Goal: Transaction & Acquisition: Purchase product/service

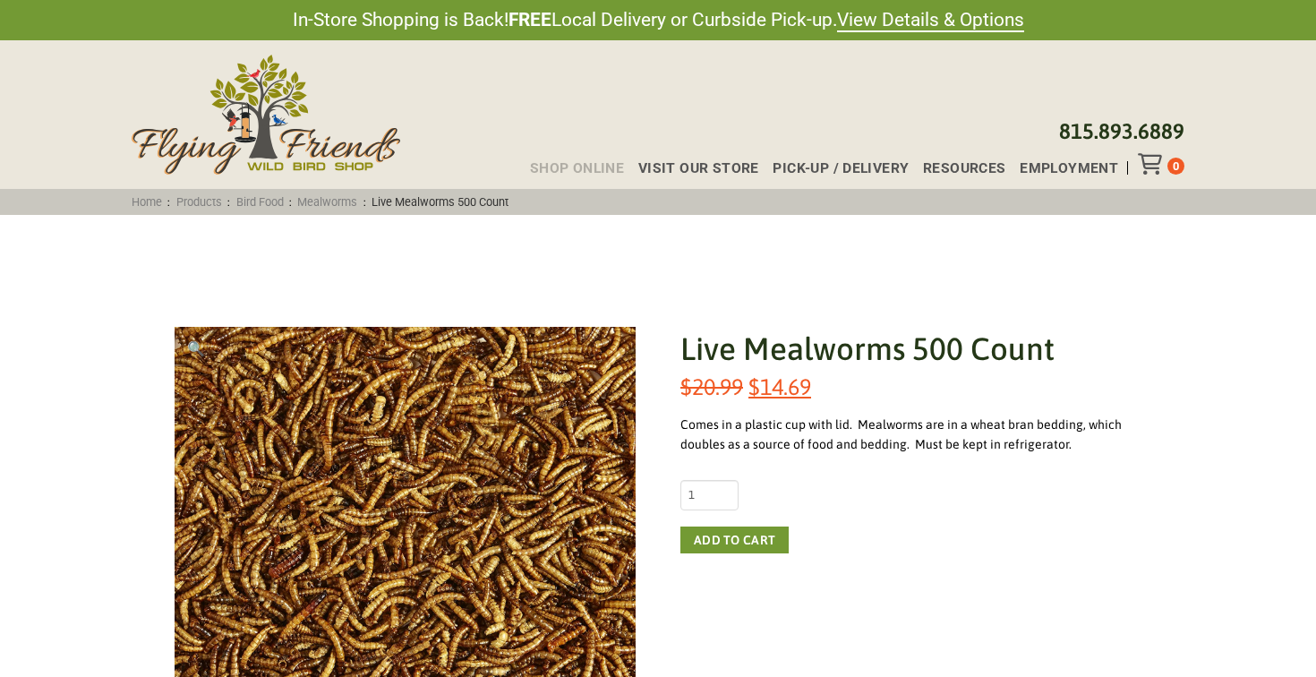
click at [613, 163] on span "Shop Online" at bounding box center [577, 168] width 94 height 14
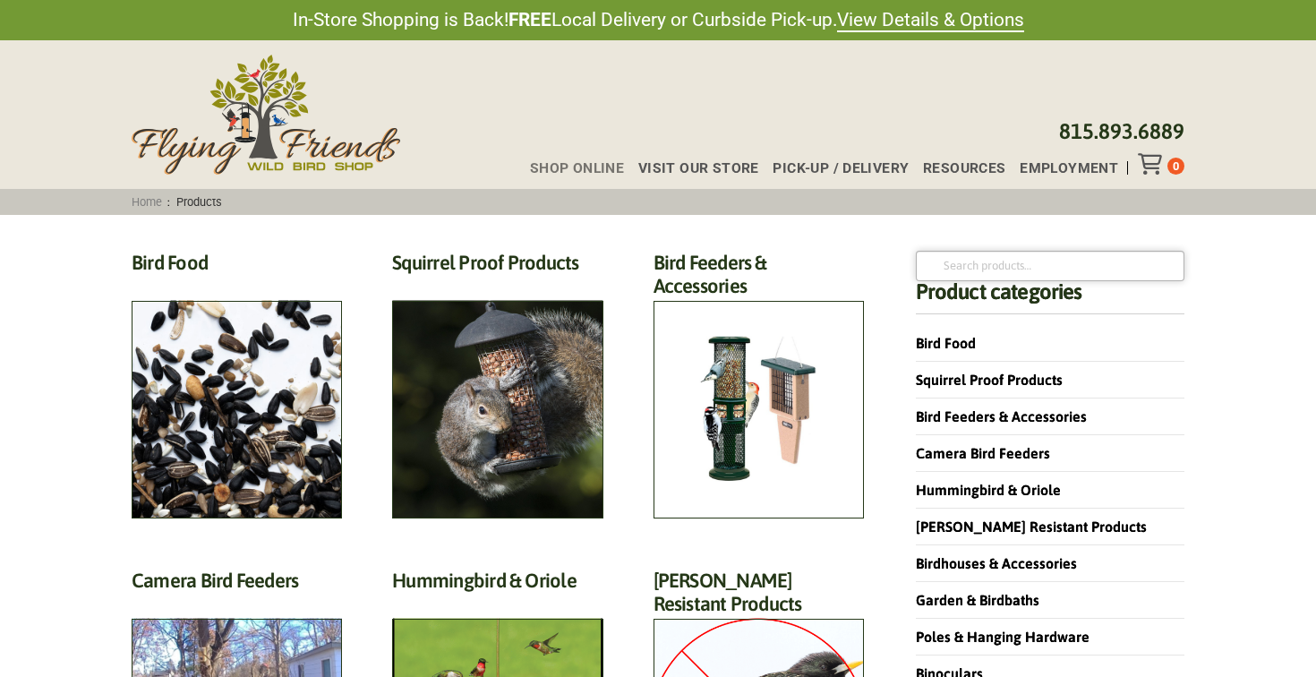
click at [983, 278] on input "Search for:" at bounding box center [1050, 266] width 269 height 30
type input "mealworm feeder"
click button "Search" at bounding box center [0, 0] width 0 height 0
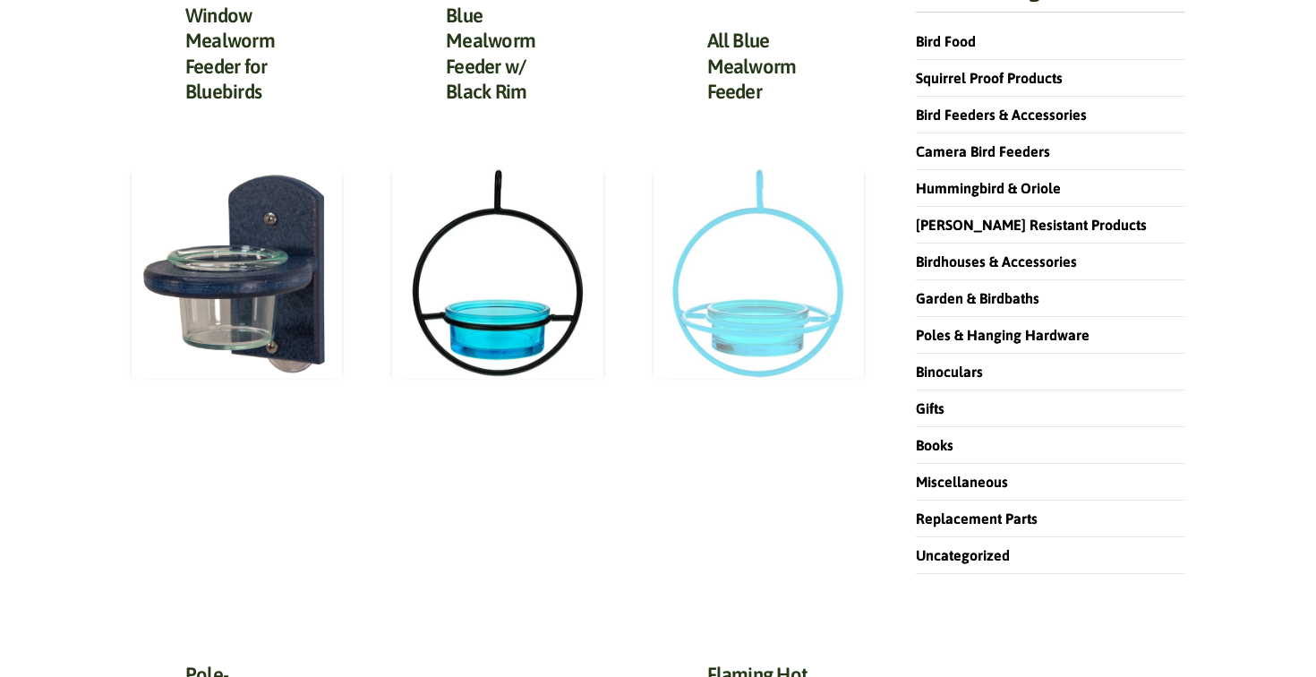
scroll to position [306, 0]
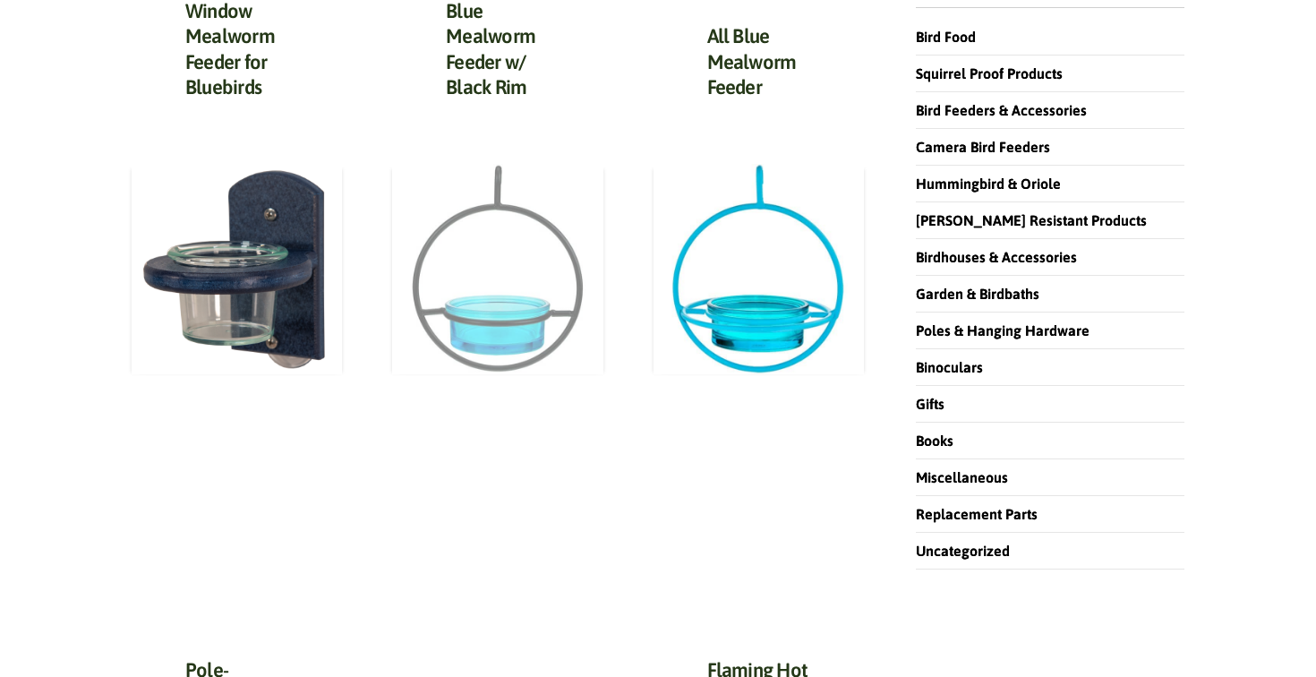
click at [575, 298] on img at bounding box center [497, 269] width 210 height 210
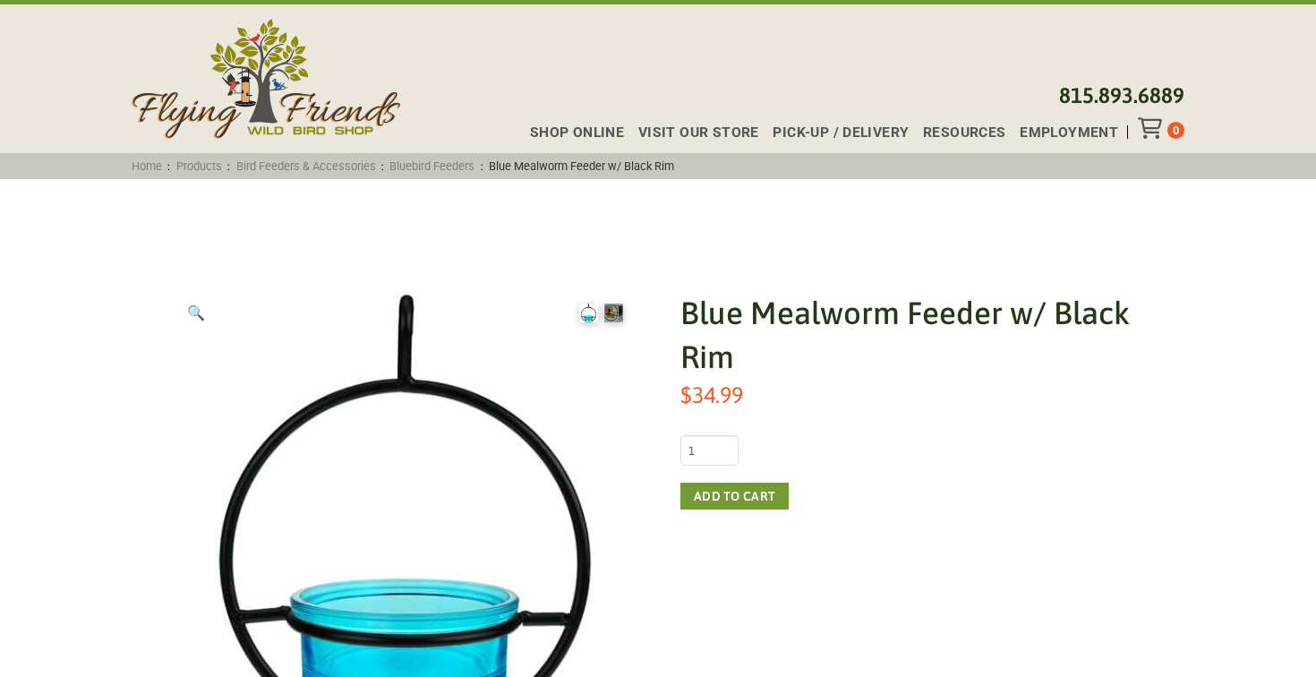
scroll to position [62, 0]
